Goal: Transaction & Acquisition: Purchase product/service

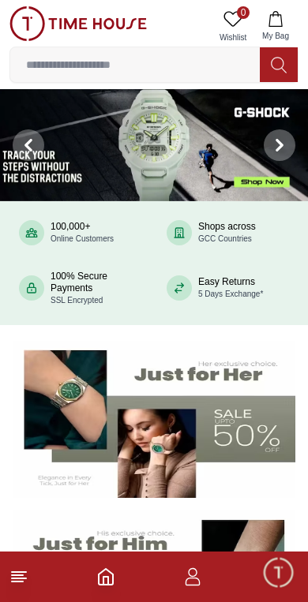
click at [24, 574] on icon at bounding box center [18, 577] width 19 height 19
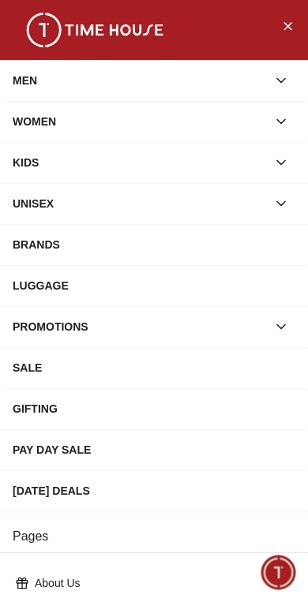
click at [54, 117] on div "WOMEN" at bounding box center [140, 121] width 254 height 28
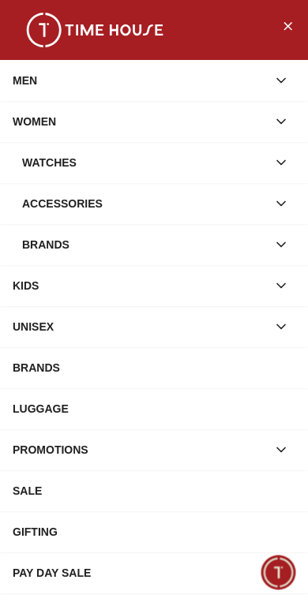
click at [64, 162] on div "Watches" at bounding box center [144, 162] width 245 height 28
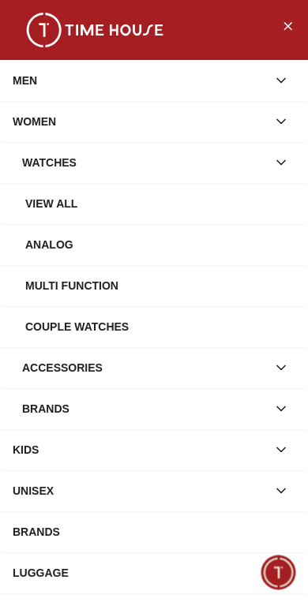
click at [112, 409] on div "Brands" at bounding box center [144, 409] width 245 height 28
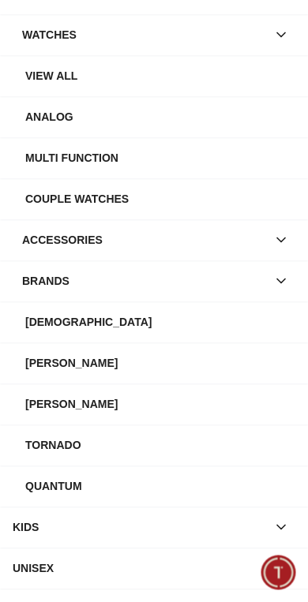
scroll to position [138, 0]
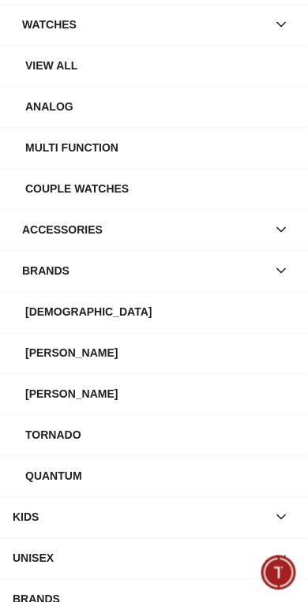
click at [54, 348] on div "[PERSON_NAME]" at bounding box center [160, 353] width 270 height 28
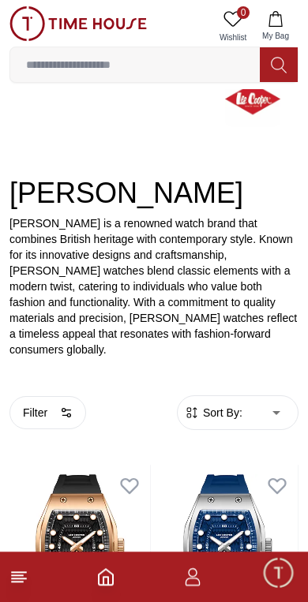
scroll to position [133, 0]
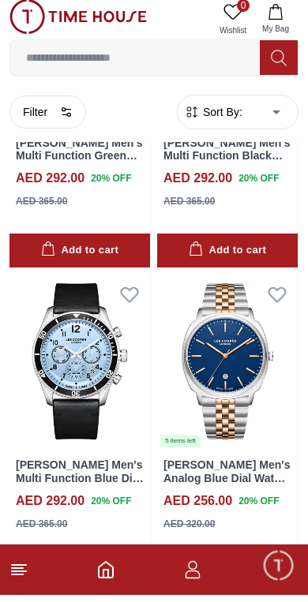
scroll to position [3218, 0]
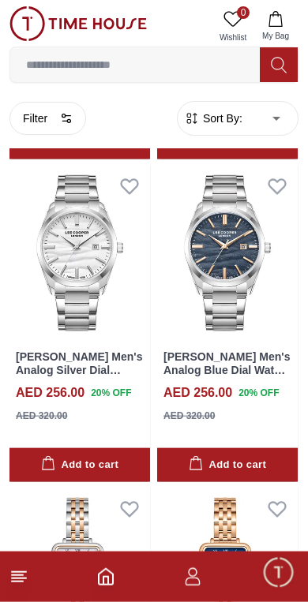
scroll to position [7528, 0]
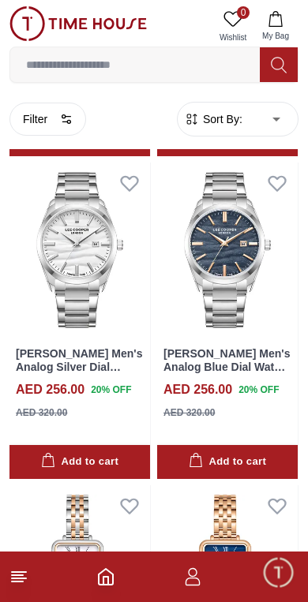
click at [7, 584] on footer at bounding box center [154, 577] width 308 height 51
click at [13, 580] on icon at bounding box center [18, 577] width 19 height 19
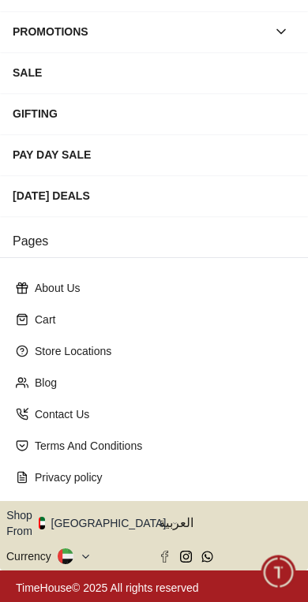
scroll to position [289, 0]
